Goal: Manage account settings

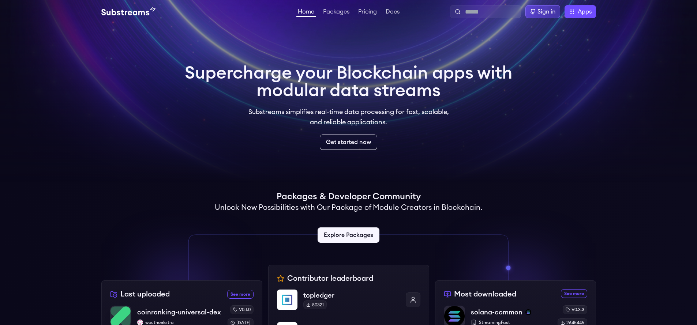
click at [536, 11] on div "Sign in" at bounding box center [543, 11] width 35 height 13
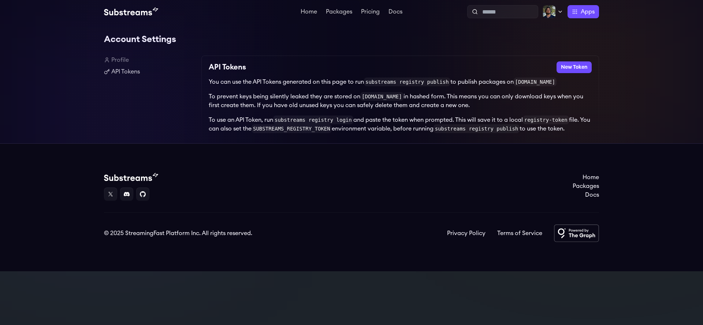
click at [131, 67] on div "Profile API Tokens" at bounding box center [150, 66] width 92 height 20
click at [124, 59] on link "Profile" at bounding box center [150, 60] width 92 height 9
click at [122, 71] on link "API Tokens" at bounding box center [150, 71] width 92 height 9
click at [365, 11] on link "Pricing" at bounding box center [370, 12] width 22 height 7
